Goal: Information Seeking & Learning: Learn about a topic

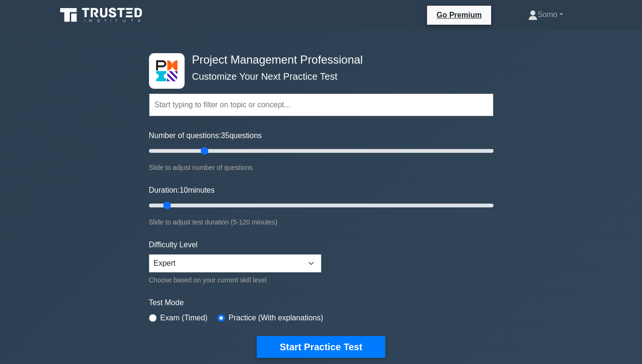
type input "35"
click at [200, 154] on input "Number of questions: 35 questions" at bounding box center [321, 150] width 344 height 11
type input "65"
click at [334, 205] on input "Duration: 65 minutes" at bounding box center [321, 205] width 344 height 11
type input "50"
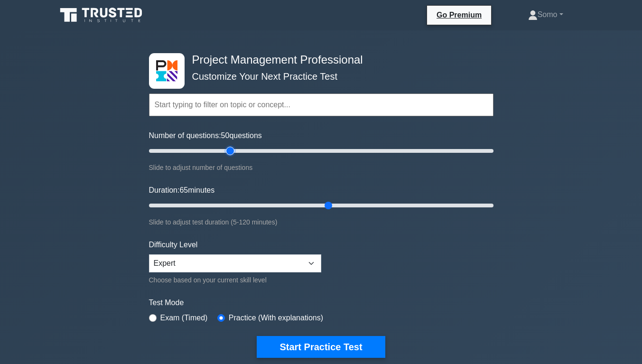
click at [226, 151] on input "Number of questions: 50 questions" at bounding box center [321, 150] width 344 height 11
click at [293, 264] on select "Beginner Intermediate Expert" at bounding box center [235, 263] width 172 height 18
click at [372, 283] on form "Topics Scope Management Time Management Cost Management Quality Management Risk…" at bounding box center [321, 211] width 344 height 293
click at [341, 342] on button "Start Practice Test" at bounding box center [321, 347] width 128 height 22
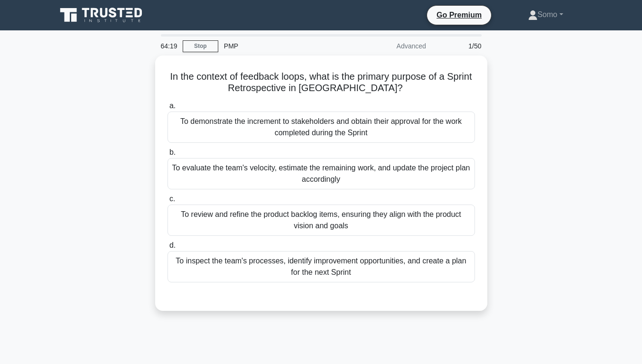
click at [397, 265] on div "To inspect the team's processes, identify improvement opportunities, and create…" at bounding box center [320, 266] width 307 height 31
click at [167, 249] on input "d. To inspect the team's processes, identify improvement opportunities, and cre…" at bounding box center [167, 245] width 0 height 6
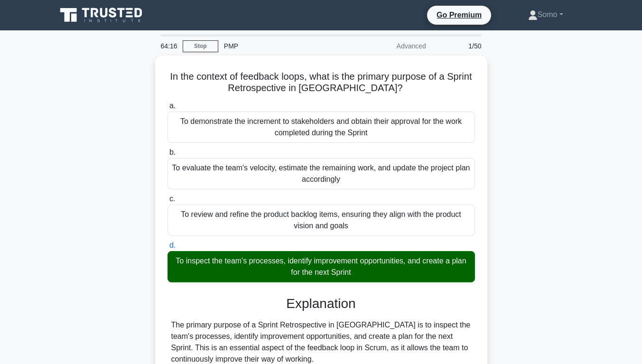
scroll to position [210, 0]
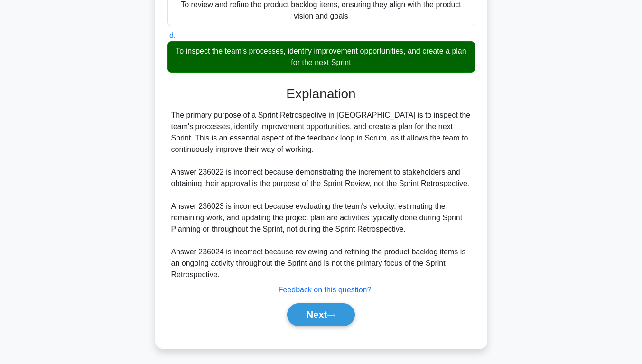
click at [306, 321] on button "Next" at bounding box center [321, 314] width 68 height 23
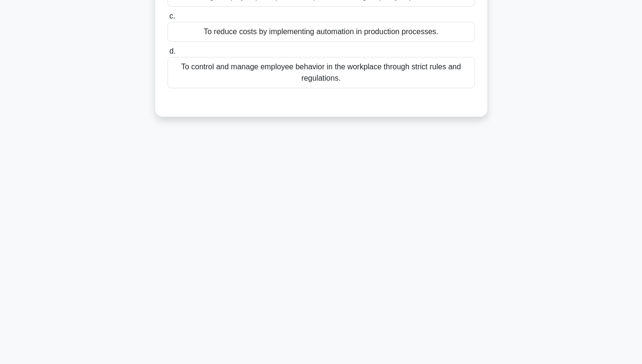
scroll to position [0, 0]
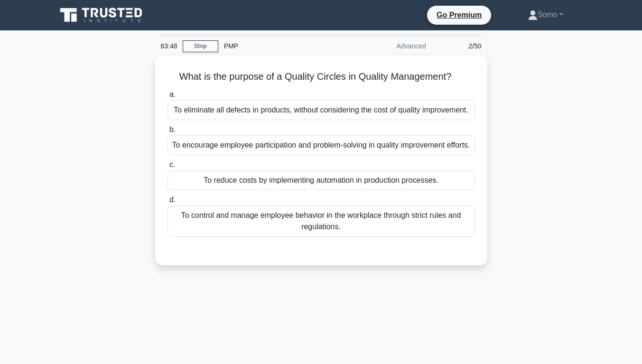
click at [291, 152] on div "To encourage employee participation and problem-solving in quality improvement …" at bounding box center [320, 145] width 307 height 20
click at [167, 133] on input "b. To encourage employee participation and problem-solving in quality improveme…" at bounding box center [167, 130] width 0 height 6
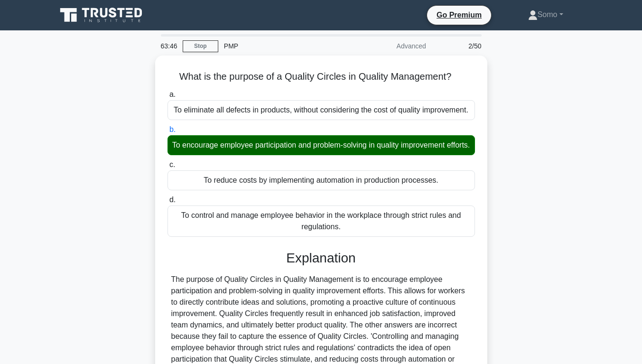
scroll to position [148, 0]
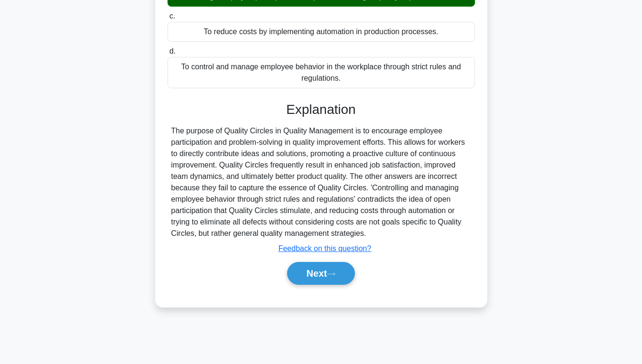
click at [335, 275] on icon at bounding box center [331, 273] width 8 height 3
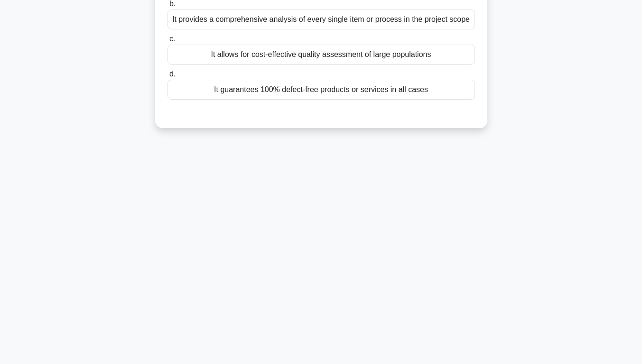
scroll to position [0, 0]
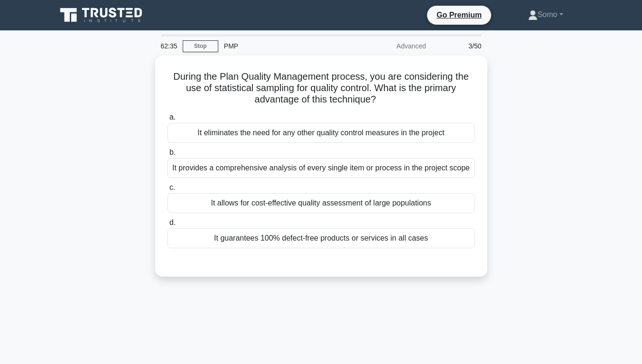
click at [409, 165] on div "It provides a comprehensive analysis of every single item or process in the pro…" at bounding box center [320, 168] width 307 height 20
click at [167, 156] on input "b. It provides a comprehensive analysis of every single item or process in the …" at bounding box center [167, 152] width 0 height 6
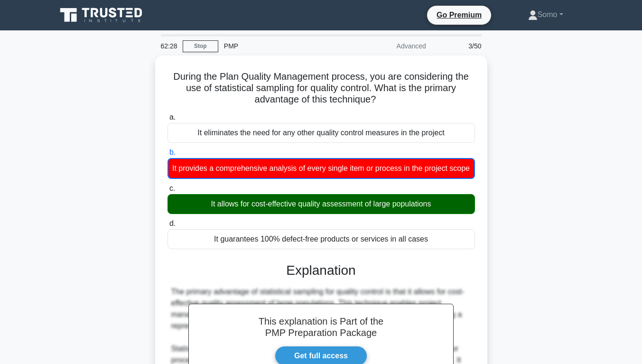
scroll to position [257, 0]
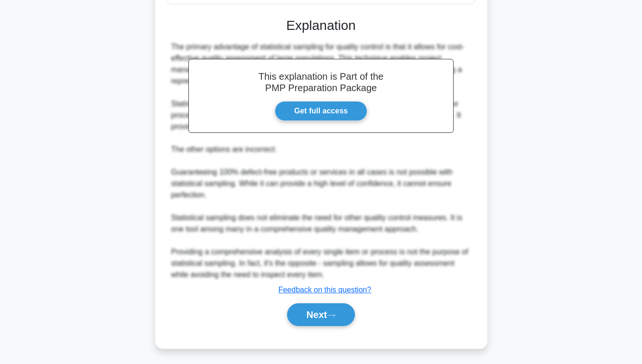
click at [325, 317] on button "Next" at bounding box center [321, 314] width 68 height 23
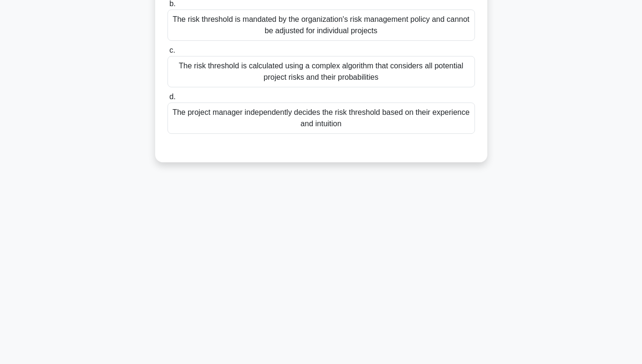
scroll to position [0, 0]
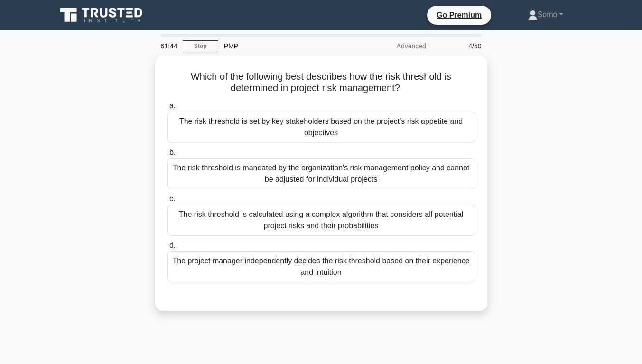
click at [369, 130] on div "The risk threshold is set by key stakeholders based on the project's risk appet…" at bounding box center [320, 126] width 307 height 31
click at [167, 109] on input "a. The risk threshold is set by key stakeholders based on the project's risk ap…" at bounding box center [167, 106] width 0 height 6
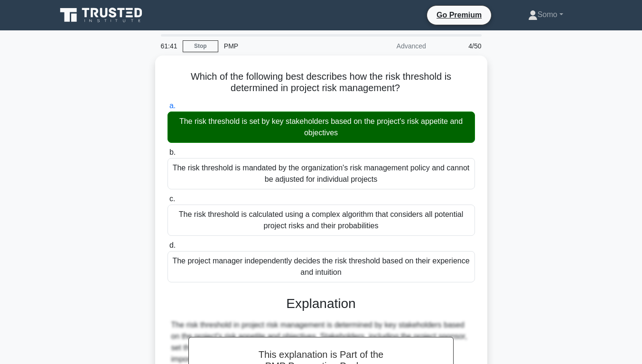
scroll to position [187, 0]
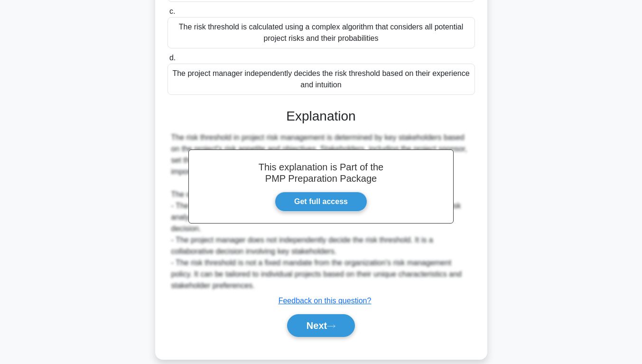
click at [352, 314] on button "Next" at bounding box center [321, 325] width 68 height 23
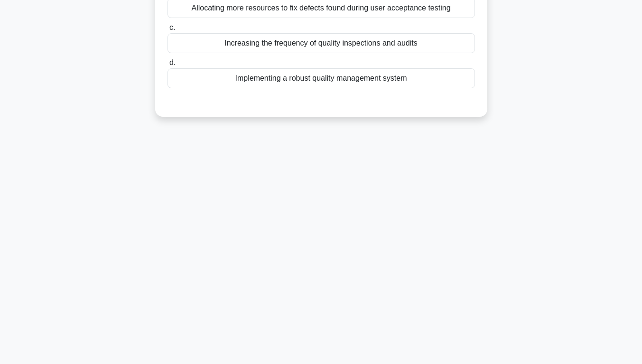
scroll to position [0, 0]
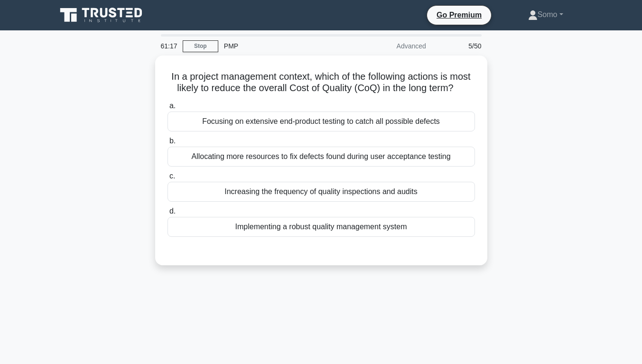
click at [376, 237] on div "Implementing a robust quality management system" at bounding box center [320, 227] width 307 height 20
click at [167, 214] on input "d. Implementing a robust quality management system" at bounding box center [167, 211] width 0 height 6
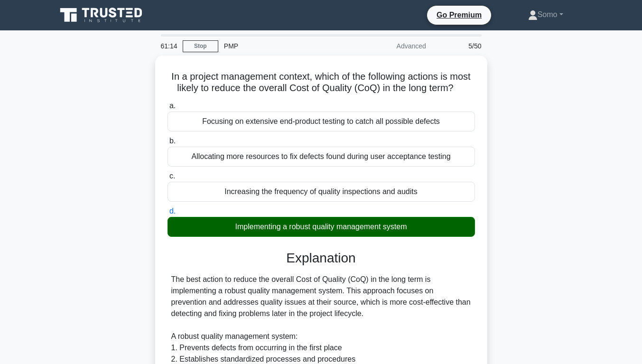
scroll to position [318, 0]
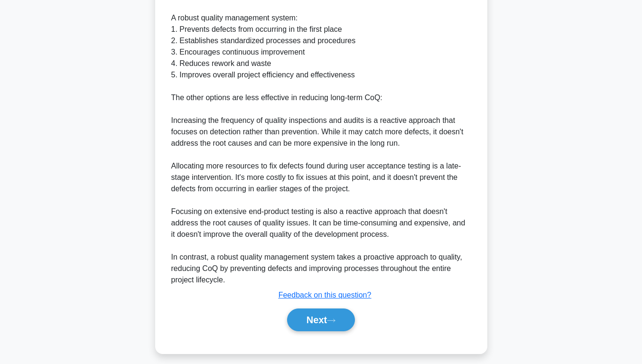
click at [323, 330] on button "Next" at bounding box center [321, 319] width 68 height 23
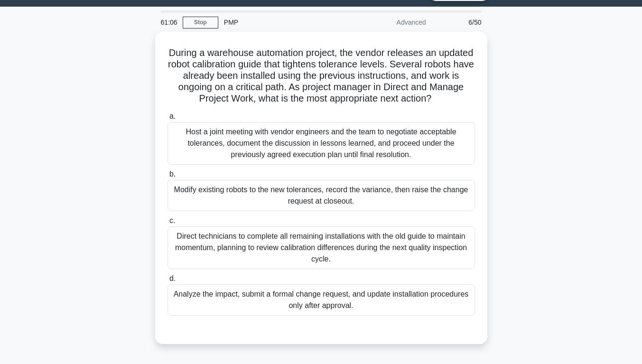
scroll to position [27, 0]
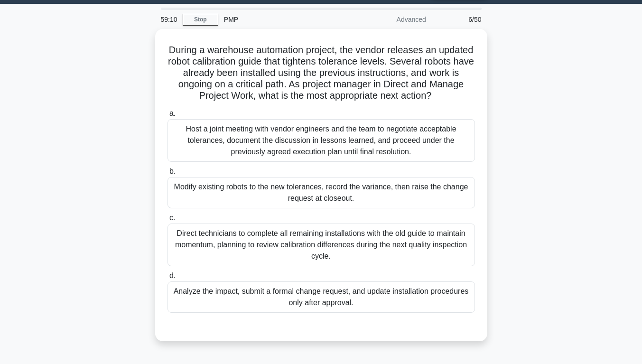
click at [418, 292] on div "Analyze the impact, submit a formal change request, and update installation pro…" at bounding box center [320, 296] width 307 height 31
click at [167, 279] on input "d. Analyze the impact, submit a formal change request, and update installation …" at bounding box center [167, 276] width 0 height 6
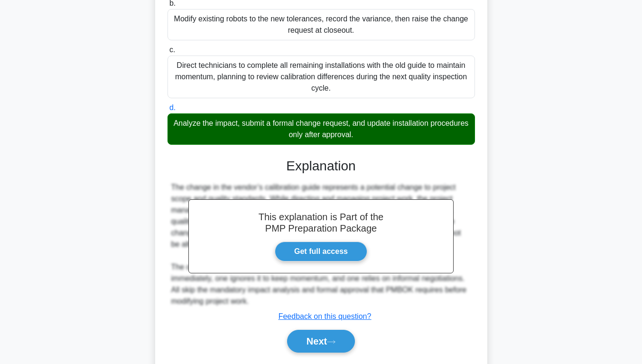
scroll to position [222, 0]
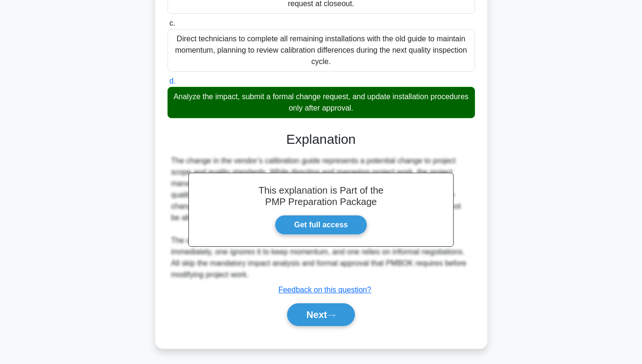
click at [343, 316] on button "Next" at bounding box center [321, 314] width 68 height 23
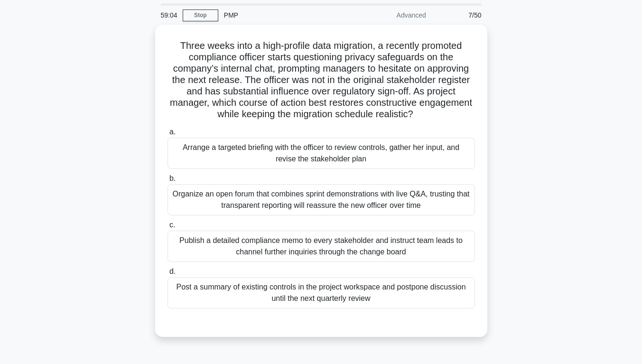
scroll to position [32, 0]
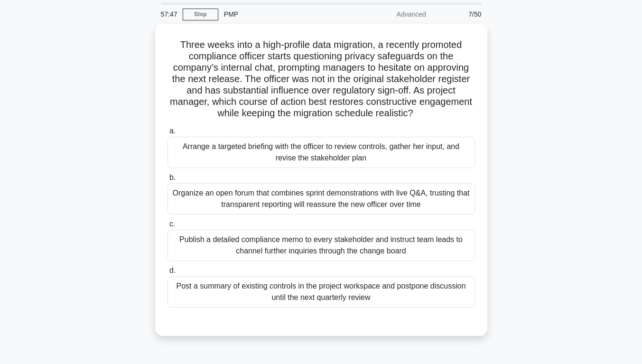
click at [454, 205] on div "Organize an open forum that combines sprint demonstrations with live Q&A, trust…" at bounding box center [320, 198] width 307 height 31
click at [167, 181] on input "b. Organize an open forum that combines sprint demonstrations with live Q&A, tr…" at bounding box center [167, 178] width 0 height 6
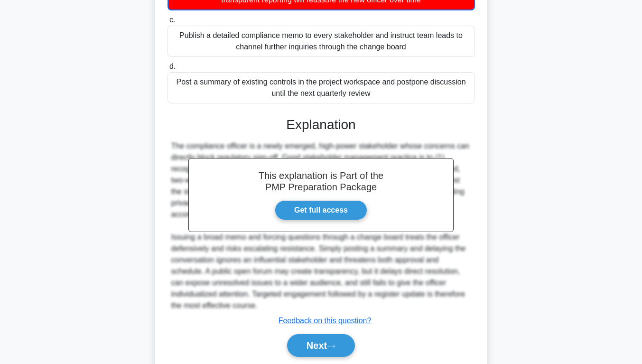
scroll to position [268, 0]
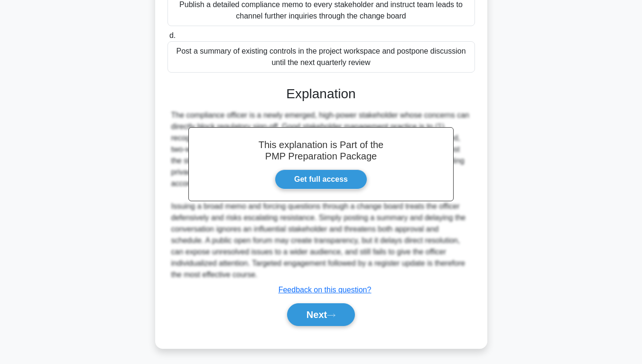
click at [334, 317] on button "Next" at bounding box center [321, 314] width 68 height 23
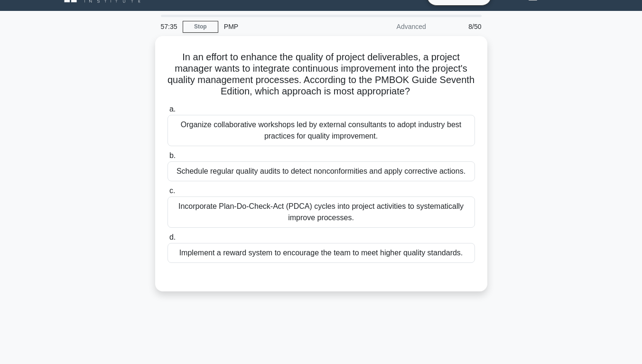
scroll to position [22, 0]
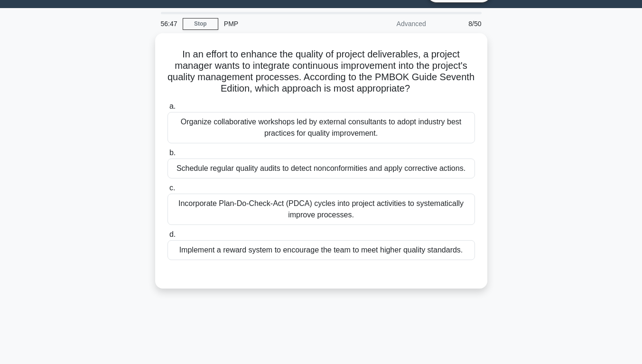
click at [418, 254] on div "Implement a reward system to encourage the team to meet higher quality standard…" at bounding box center [320, 250] width 307 height 20
click at [167, 238] on input "d. Implement a reward system to encourage the team to meet higher quality stand…" at bounding box center [167, 235] width 0 height 6
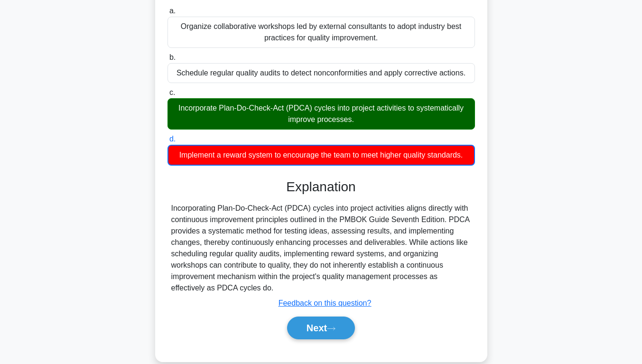
scroll to position [148, 0]
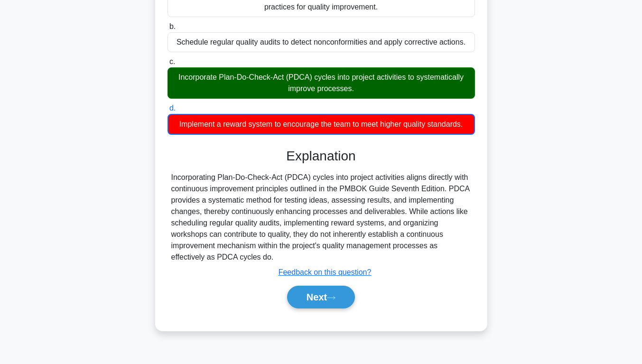
click at [343, 294] on button "Next" at bounding box center [321, 297] width 68 height 23
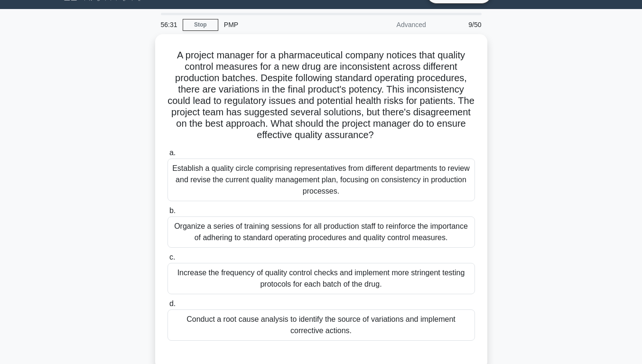
scroll to position [24, 0]
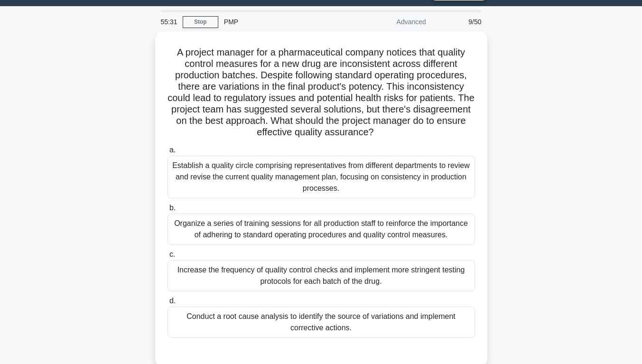
click at [376, 321] on div "Conduct a root cause analysis to identify the source of variations and implemen…" at bounding box center [320, 321] width 307 height 31
click at [167, 304] on input "d. Conduct a root cause analysis to identify the source of variations and imple…" at bounding box center [167, 301] width 0 height 6
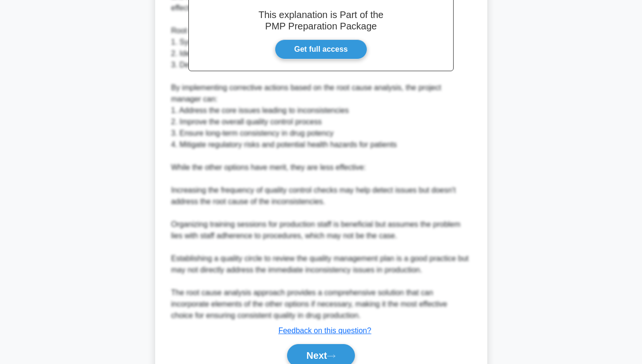
scroll to position [461, 0]
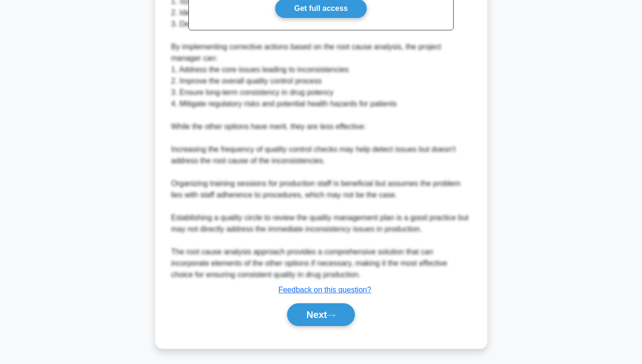
click at [329, 318] on button "Next" at bounding box center [321, 314] width 68 height 23
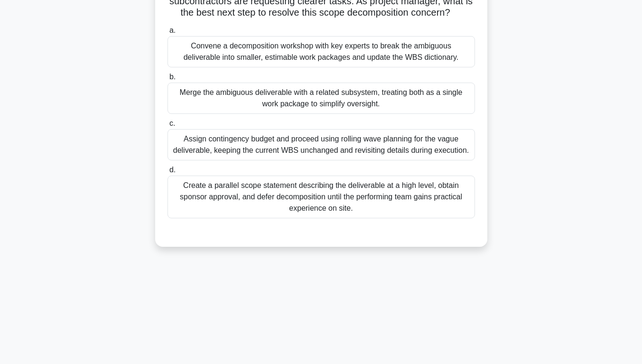
scroll to position [120, 0]
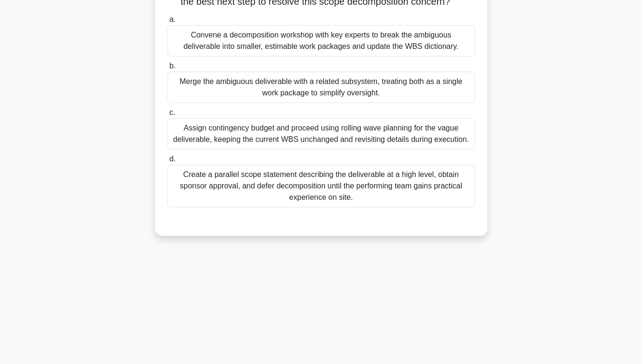
click at [411, 149] on div "Assign contingency budget and proceed using rolling wave planning for the vague…" at bounding box center [320, 133] width 307 height 31
click at [167, 116] on input "c. Assign contingency budget and proceed using rolling wave planning for the va…" at bounding box center [167, 113] width 0 height 6
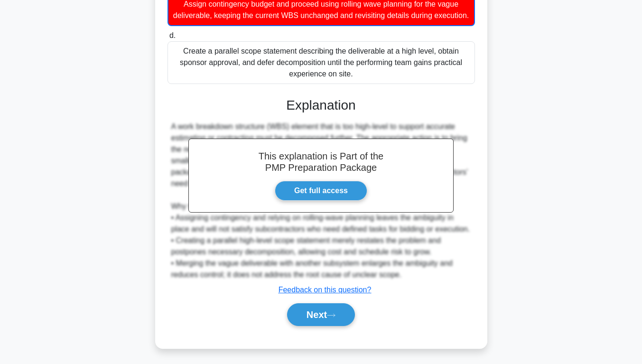
scroll to position [268, 0]
click at [340, 320] on button "Next" at bounding box center [321, 314] width 68 height 23
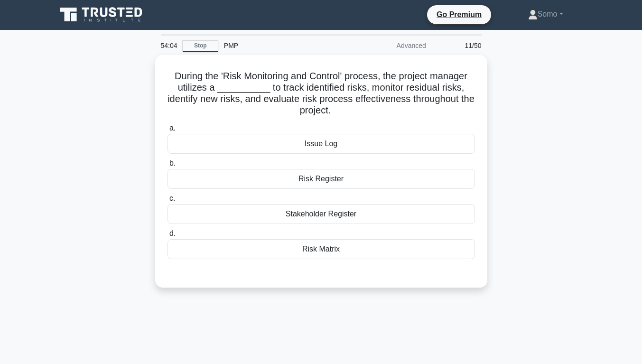
scroll to position [2, 0]
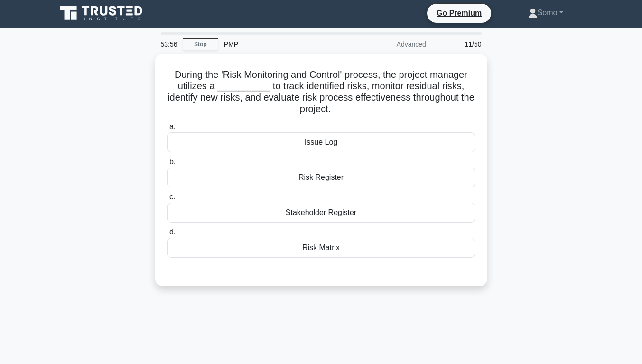
click at [400, 185] on div "Risk Register" at bounding box center [320, 177] width 307 height 20
click at [167, 165] on input "b. Risk Register" at bounding box center [167, 162] width 0 height 6
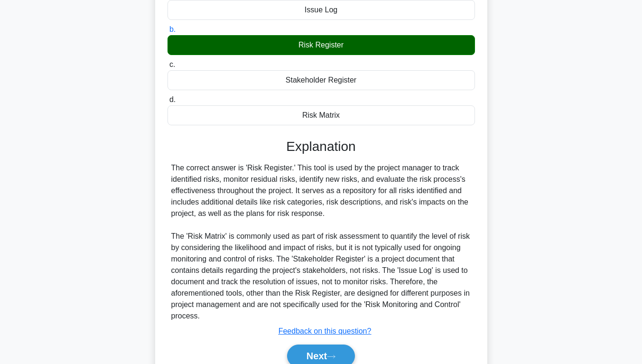
scroll to position [176, 0]
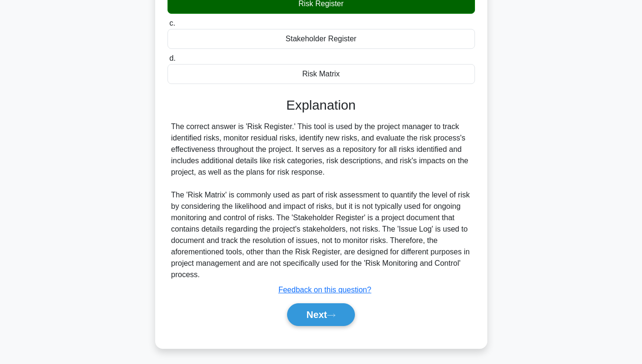
click at [344, 316] on button "Next" at bounding box center [321, 314] width 68 height 23
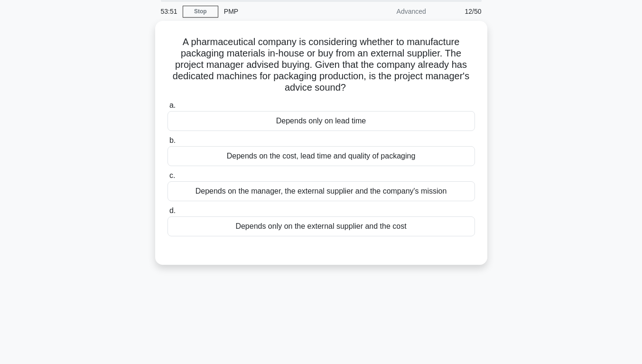
scroll to position [35, 0]
click at [438, 164] on div "Depends on the cost, lead time and quality of packaging" at bounding box center [320, 156] width 307 height 20
click at [167, 143] on input "b. Depends on the cost, lead time and quality of packaging" at bounding box center [167, 140] width 0 height 6
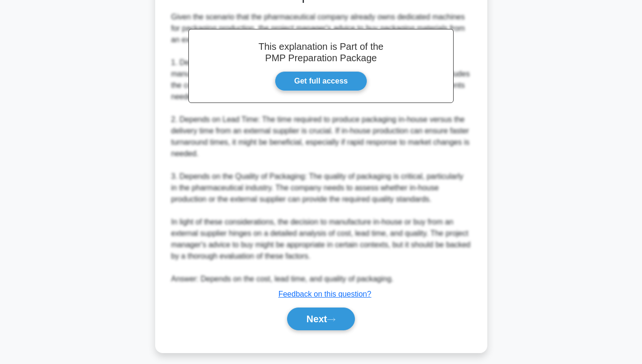
scroll to position [301, 0]
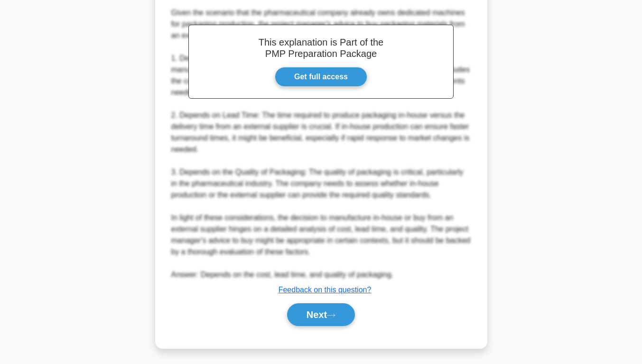
click at [345, 306] on button "Next" at bounding box center [321, 314] width 68 height 23
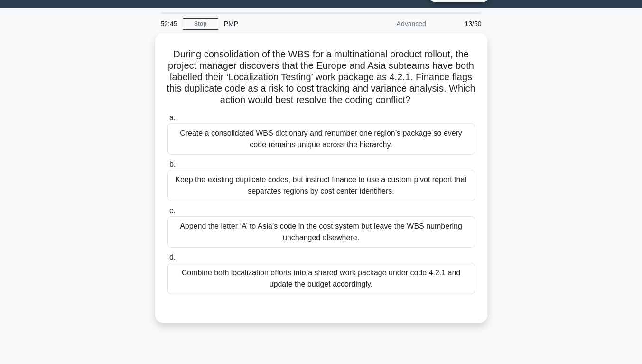
scroll to position [25, 0]
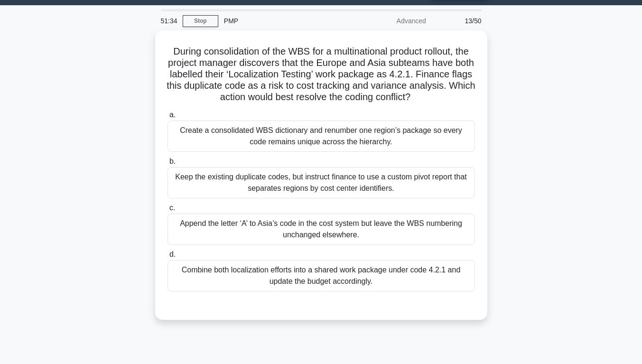
click at [399, 138] on div "Create a consolidated WBS dictionary and renumber one region’s package so every…" at bounding box center [320, 135] width 307 height 31
click at [167, 118] on input "a. Create a consolidated WBS dictionary and renumber one region’s package so ev…" at bounding box center [167, 115] width 0 height 6
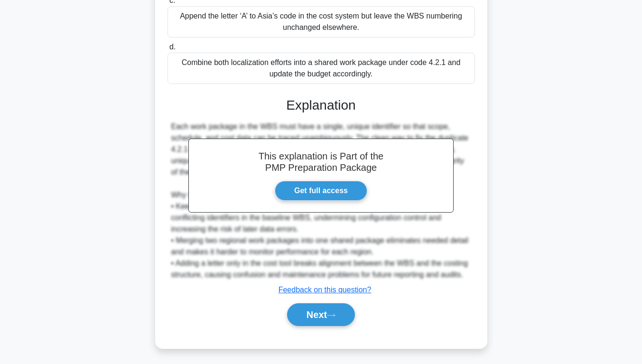
scroll to position [232, 0]
click at [352, 322] on button "Next" at bounding box center [321, 314] width 68 height 23
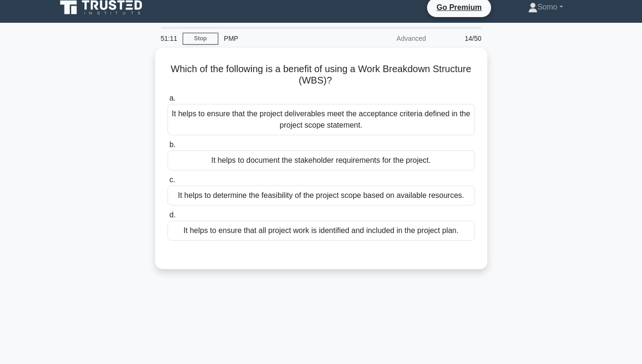
scroll to position [9, 0]
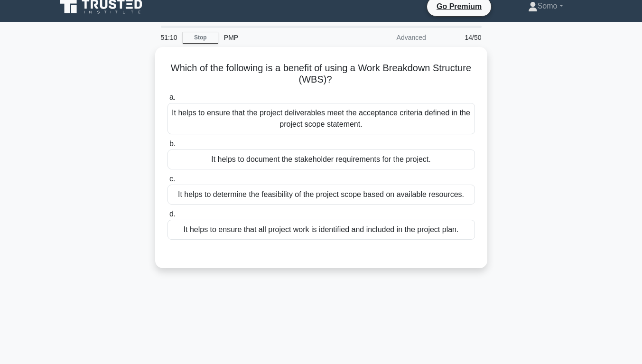
click at [438, 237] on div "It helps to ensure that all project work is identified and included in the proj…" at bounding box center [320, 230] width 307 height 20
click at [167, 217] on input "d. It helps to ensure that all project work is identified and included in the p…" at bounding box center [167, 214] width 0 height 6
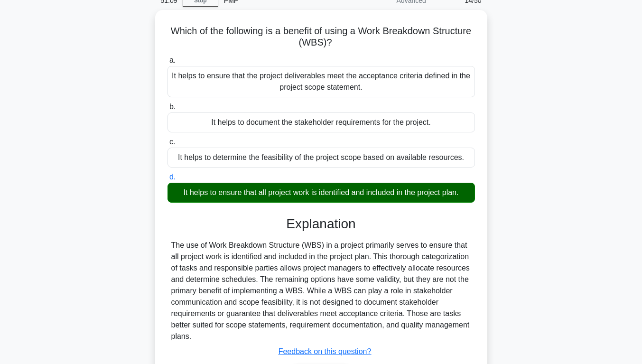
scroll to position [148, 0]
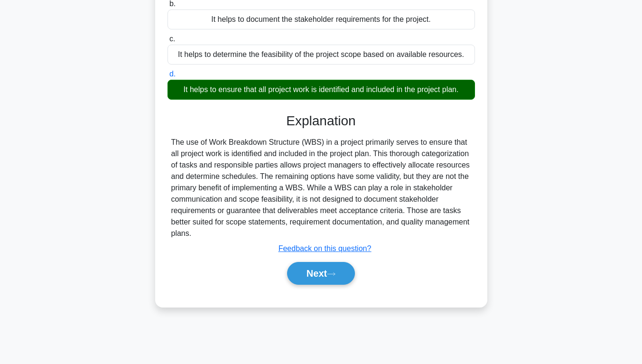
click at [333, 276] on button "Next" at bounding box center [321, 273] width 68 height 23
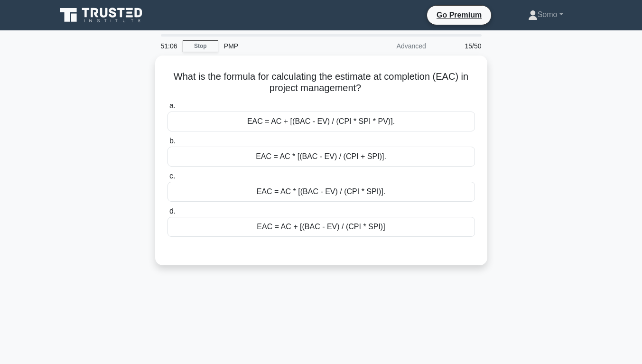
scroll to position [4, 0]
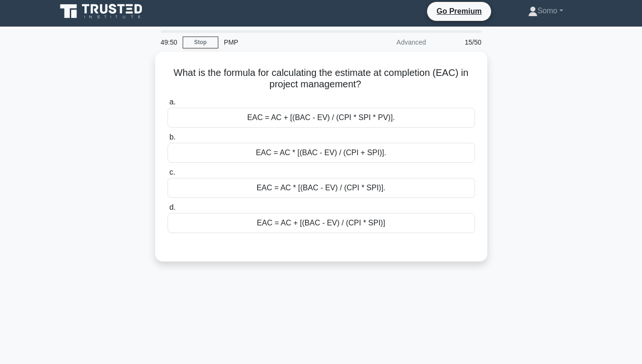
click at [407, 224] on div "EAC = AC + [(BAC - EV) / (CPI * SPI)]" at bounding box center [320, 223] width 307 height 20
click at [167, 211] on input "d. EAC = AC + [(BAC - EV) / (CPI * SPI)]" at bounding box center [167, 207] width 0 height 6
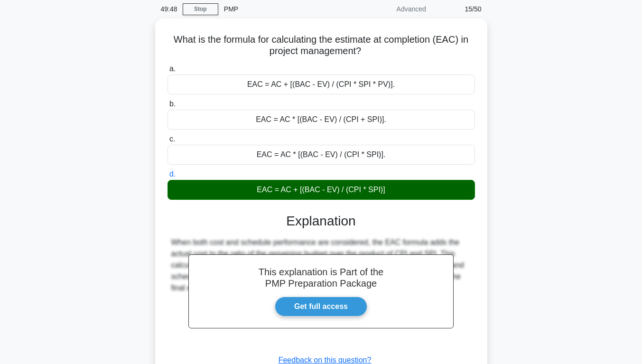
scroll to position [148, 0]
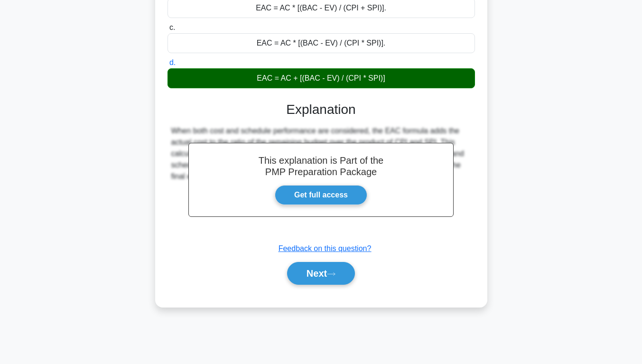
click at [335, 267] on button "Next" at bounding box center [321, 273] width 68 height 23
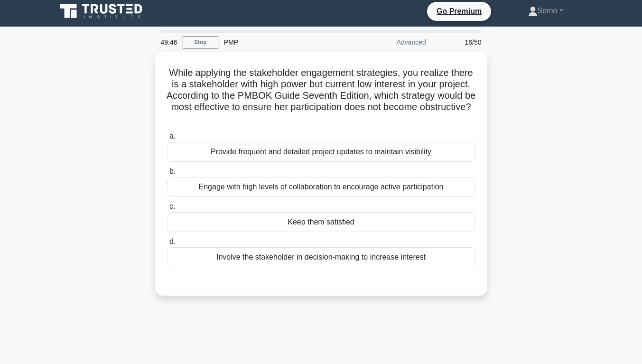
scroll to position [4, 0]
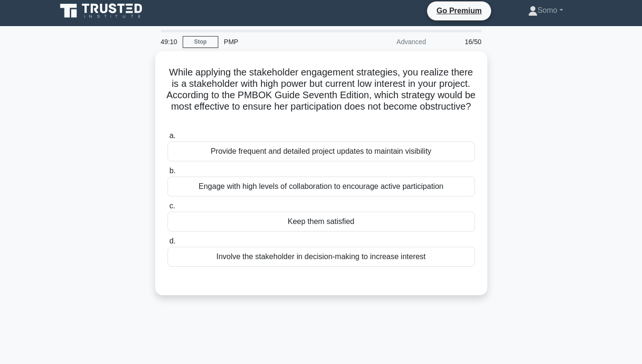
click at [387, 230] on div "Keep them satisfied" at bounding box center [320, 222] width 307 height 20
click at [167, 209] on input "c. Keep them satisfied" at bounding box center [167, 206] width 0 height 6
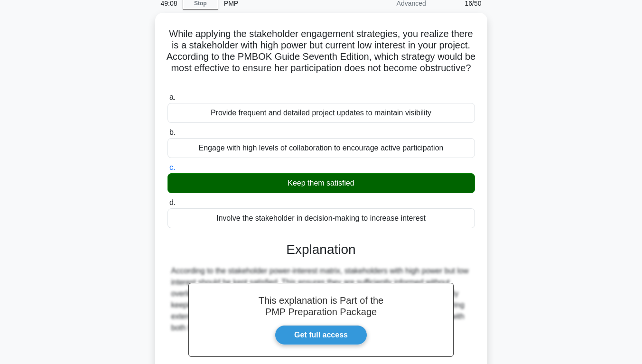
scroll to position [148, 0]
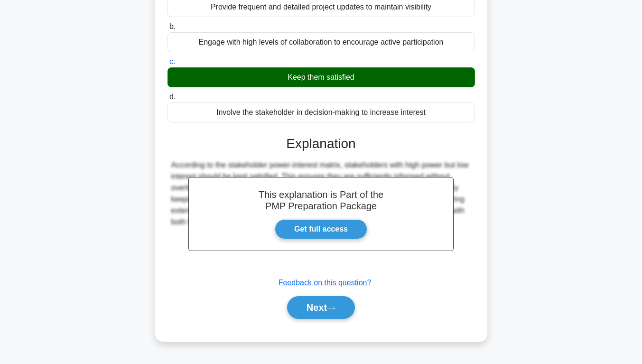
click at [342, 315] on button "Next" at bounding box center [321, 307] width 68 height 23
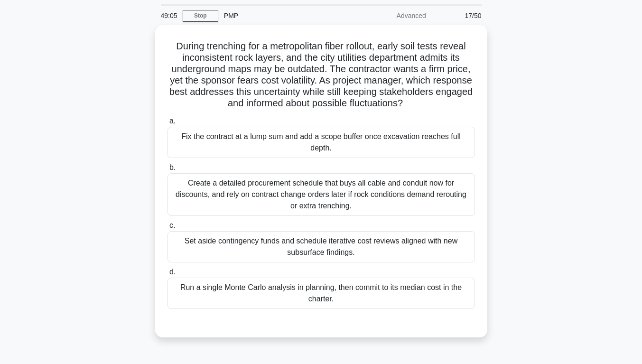
scroll to position [28, 0]
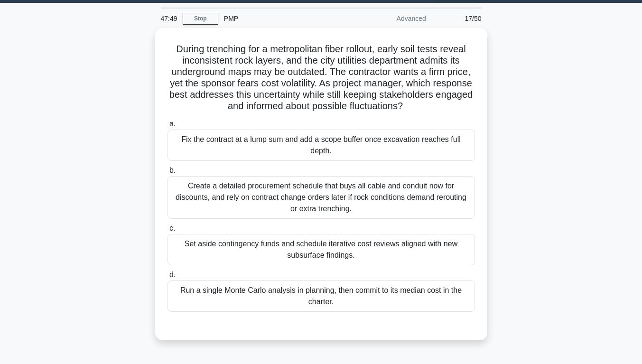
click at [414, 255] on div "Set aside contingency funds and schedule iterative cost reviews aligned with ne…" at bounding box center [320, 249] width 307 height 31
click at [167, 232] on input "c. Set aside contingency funds and schedule iterative cost reviews aligned with…" at bounding box center [167, 228] width 0 height 6
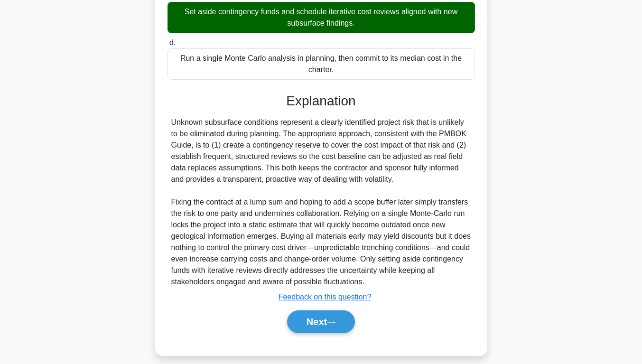
scroll to position [267, 0]
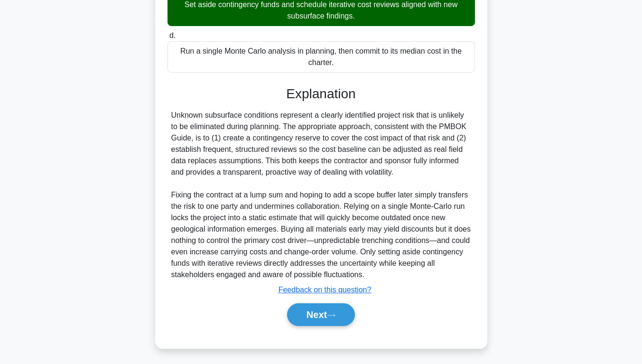
click at [337, 317] on button "Next" at bounding box center [321, 314] width 68 height 23
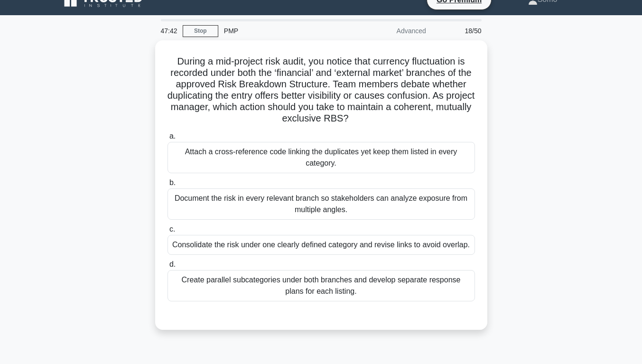
scroll to position [3, 0]
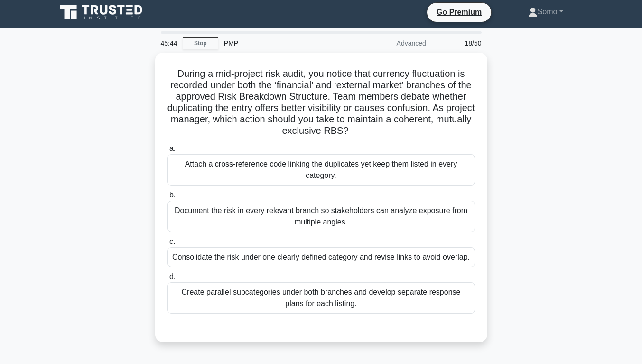
click at [417, 285] on div "Create parallel subcategories under both branches and develop separate response…" at bounding box center [320, 297] width 307 height 31
click at [167, 280] on input "d. Create parallel subcategories under both branches and develop separate respo…" at bounding box center [167, 277] width 0 height 6
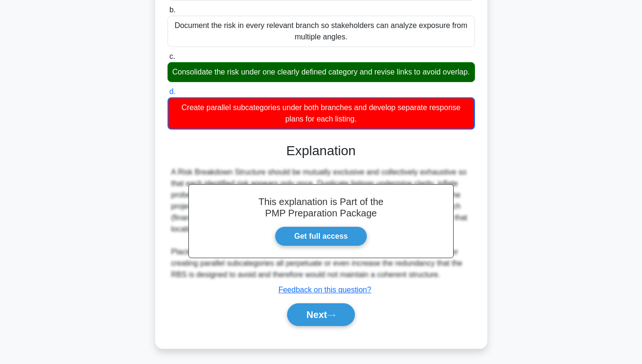
scroll to position [200, 0]
click at [326, 321] on button "Next" at bounding box center [321, 314] width 68 height 23
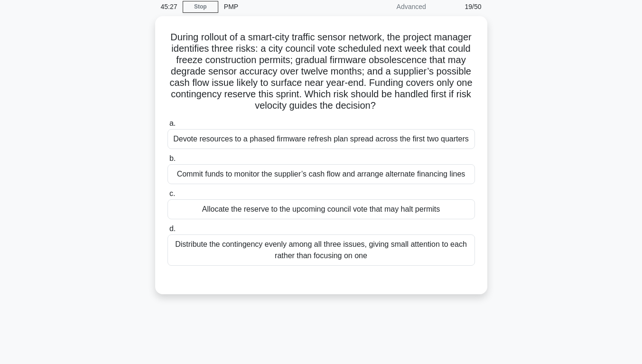
scroll to position [35, 0]
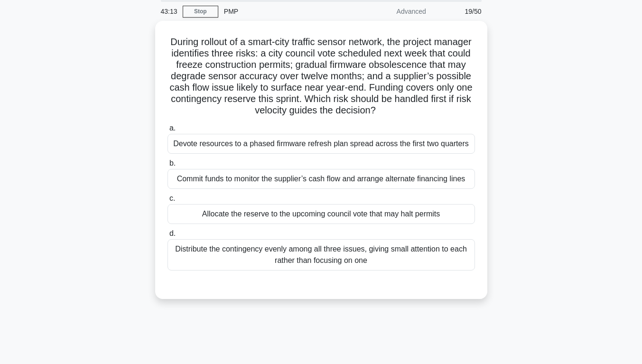
click at [263, 269] on div "Distribute the contingency evenly among all three issues, giving small attentio…" at bounding box center [320, 254] width 307 height 31
click at [167, 237] on input "d. Distribute the contingency evenly among all three issues, giving small atten…" at bounding box center [167, 234] width 0 height 6
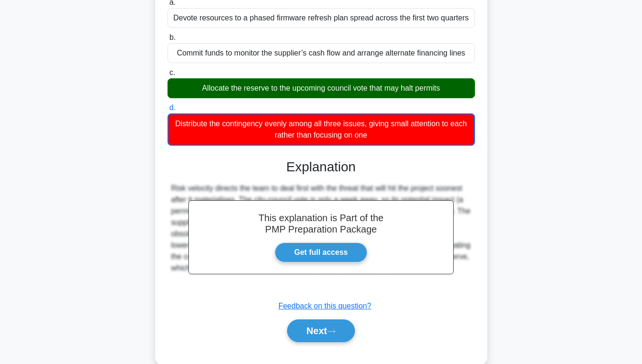
scroll to position [177, 0]
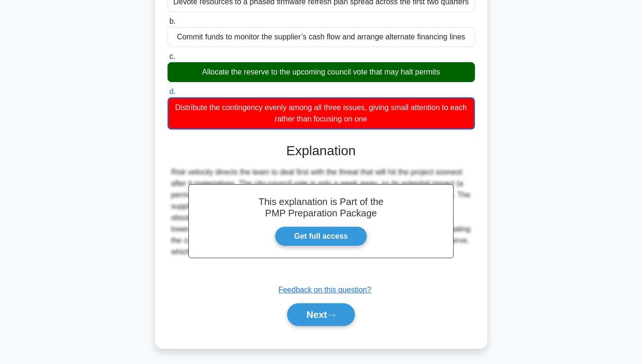
click at [329, 315] on button "Next" at bounding box center [321, 314] width 68 height 23
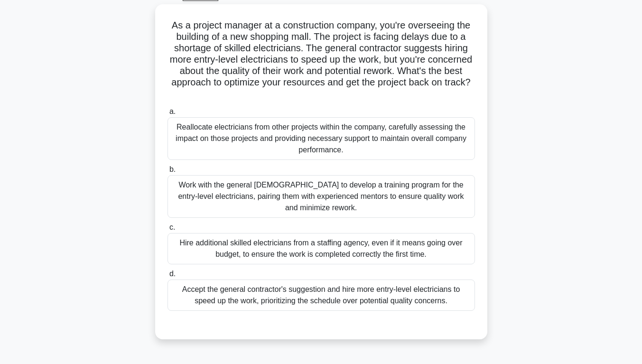
scroll to position [54, 0]
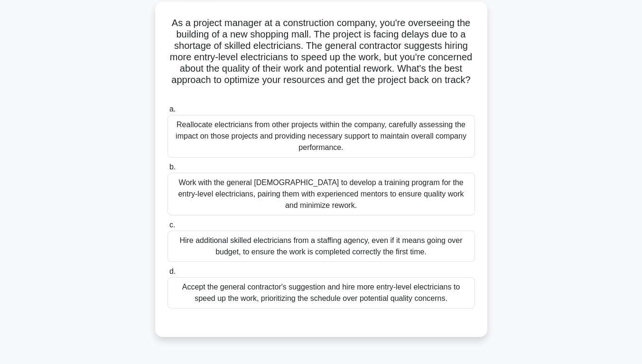
click at [421, 136] on div "Reallocate electricians from other projects within the company, carefully asses…" at bounding box center [320, 136] width 307 height 43
click at [167, 112] on input "a. Reallocate electricians from other projects within the company, carefully as…" at bounding box center [167, 109] width 0 height 6
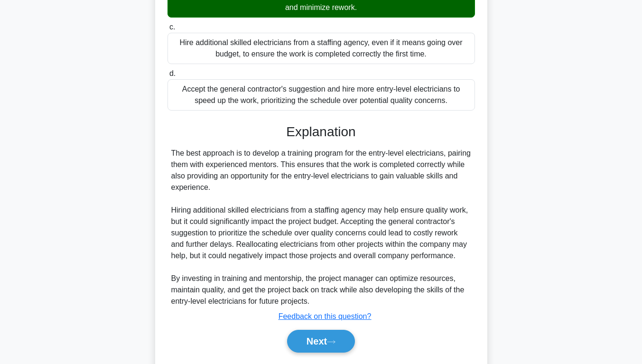
scroll to position [279, 0]
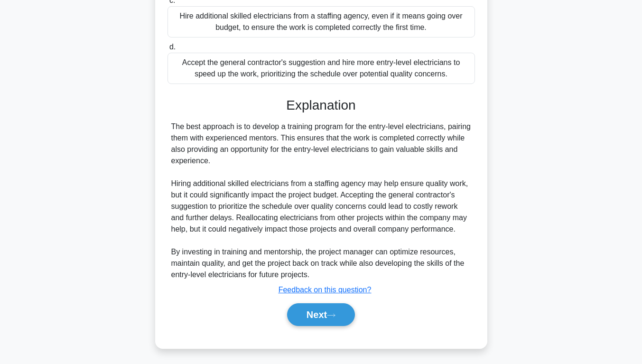
click at [330, 323] on button "Next" at bounding box center [321, 314] width 68 height 23
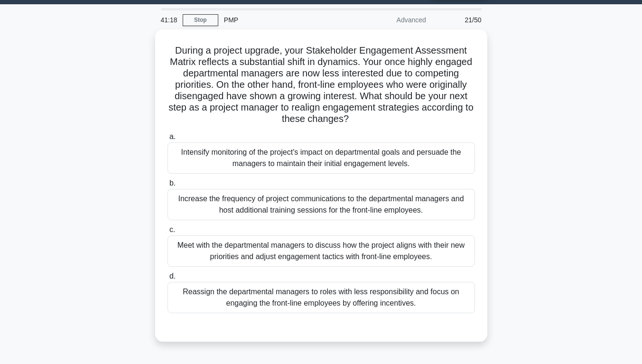
scroll to position [18, 0]
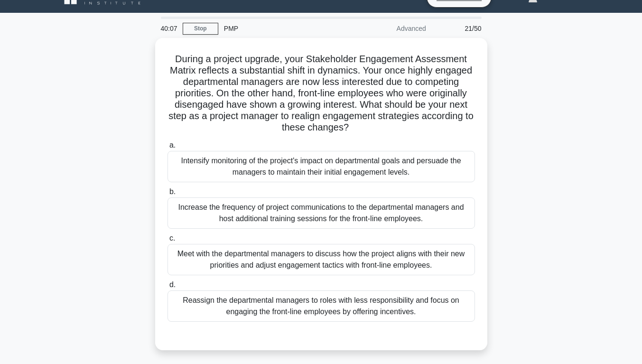
click at [430, 259] on div "Meet with the departmental managers to discuss how the project aligns with thei…" at bounding box center [320, 259] width 307 height 31
click at [167, 241] on input "c. Meet with the departmental managers to discuss how the project aligns with t…" at bounding box center [167, 238] width 0 height 6
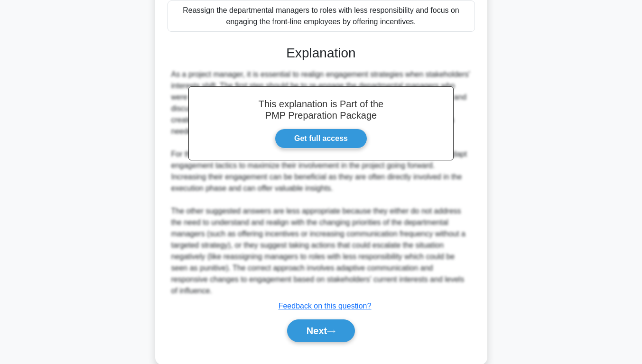
scroll to position [313, 0]
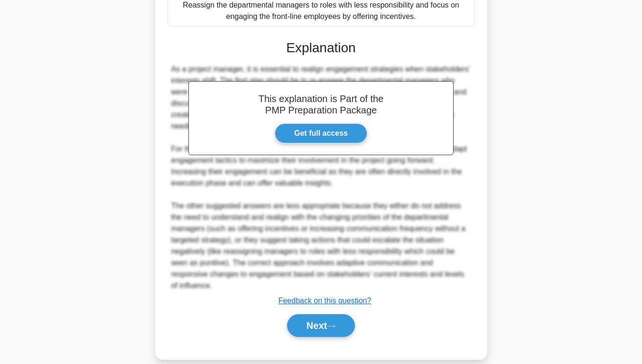
click at [322, 314] on button "Next" at bounding box center [321, 325] width 68 height 23
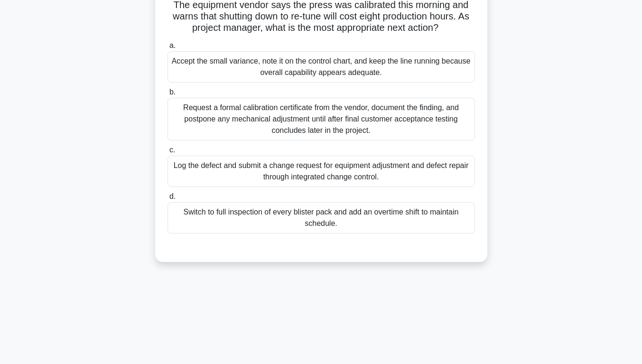
scroll to position [0, 0]
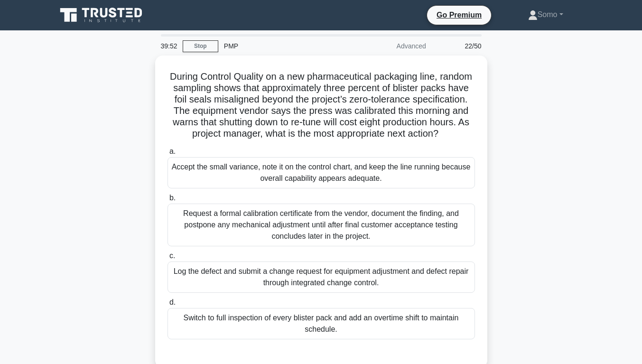
click at [201, 45] on link "Stop" at bounding box center [201, 46] width 36 height 12
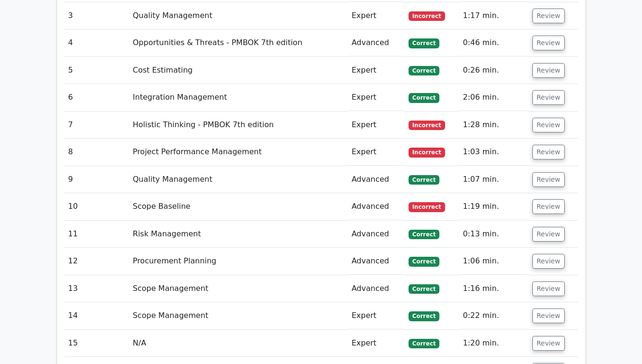
scroll to position [1557, 0]
